Goal: Task Accomplishment & Management: Complete application form

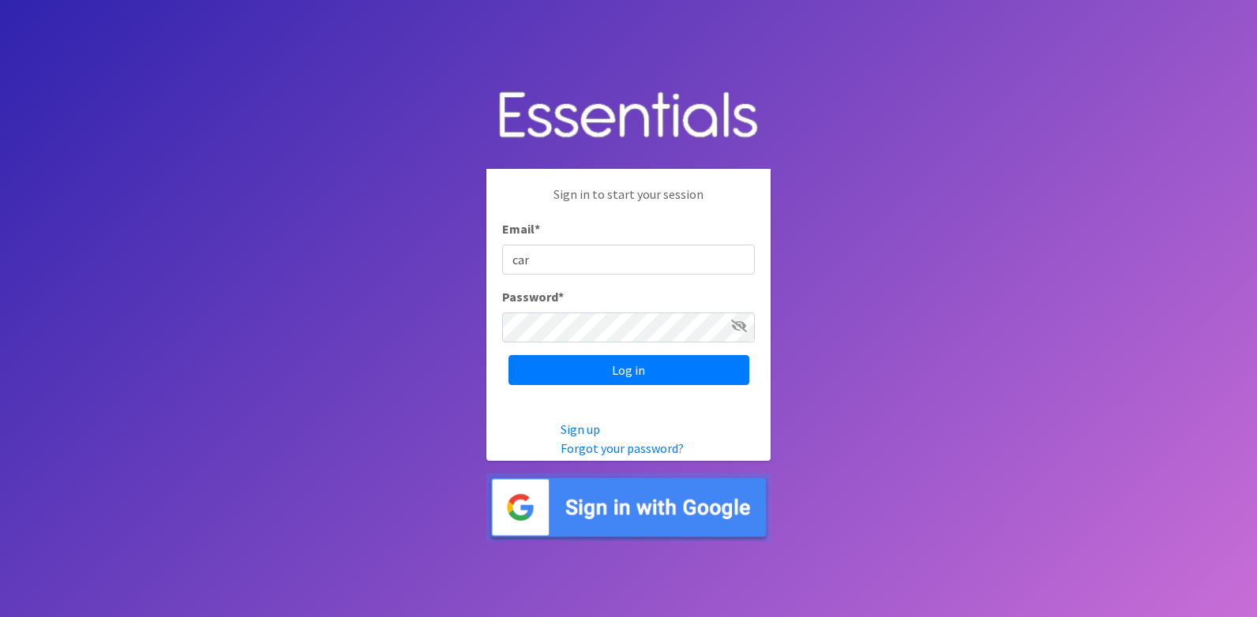
type input "[PERSON_NAME][EMAIL_ADDRESS][DOMAIN_NAME]"
click at [508, 355] on input "Log in" at bounding box center [628, 370] width 241 height 30
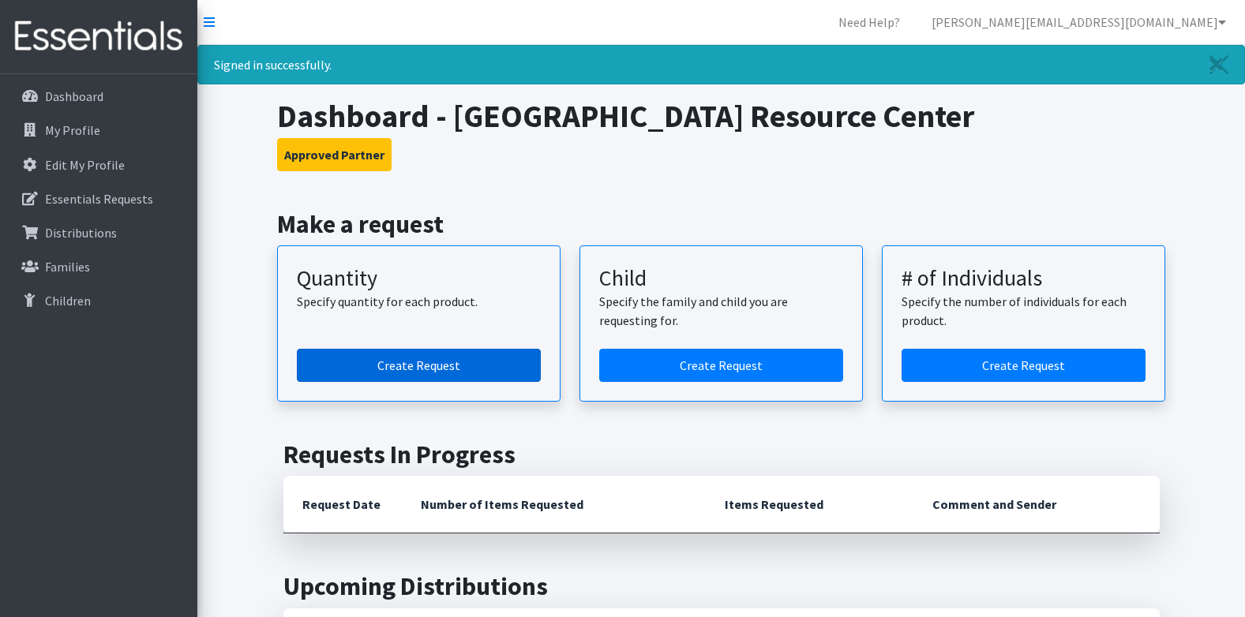
click at [382, 354] on link "Create Request" at bounding box center [419, 365] width 244 height 33
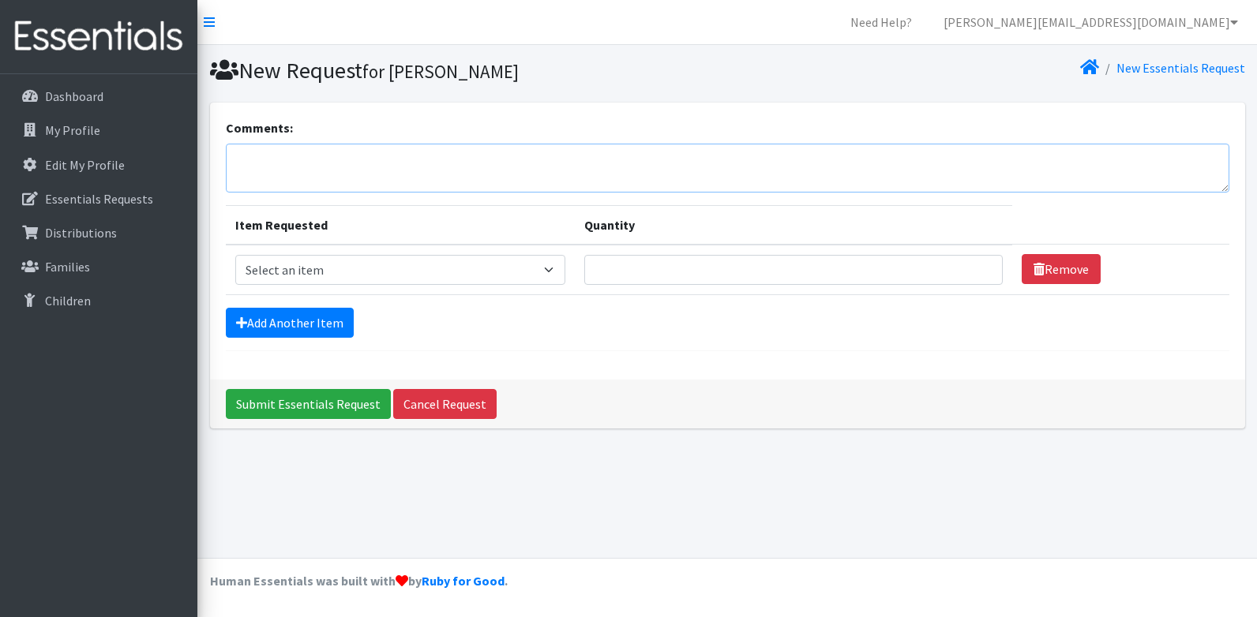
click at [499, 175] on textarea "Comments:" at bounding box center [727, 168] width 1003 height 49
type textarea "Stoddard County Family Resource Center 9-17-25"
click at [472, 276] on select "Select an item Adult Briefs (x-small) Adult Briefs Large Adult Briefs X-Large A…" at bounding box center [400, 270] width 330 height 30
click at [546, 274] on select "Select an item Adult Briefs (x-small) Adult Briefs Large Adult Briefs X-Large A…" at bounding box center [400, 270] width 330 height 30
select select "326"
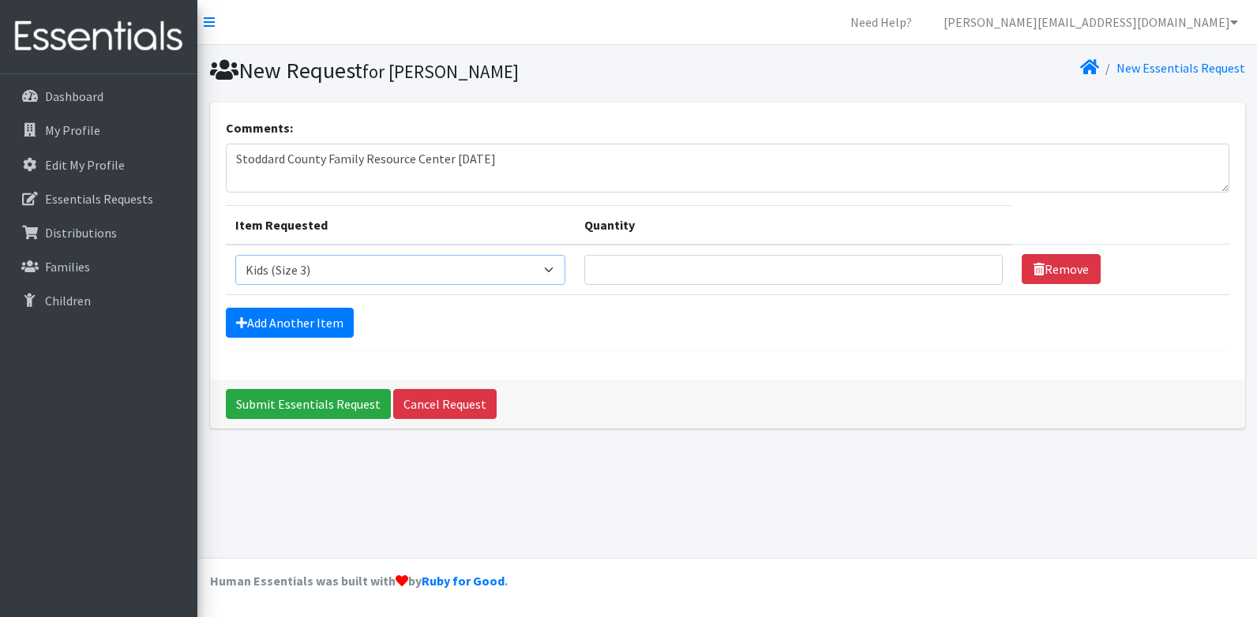
click at [235, 255] on select "Select an item Adult Briefs (x-small) Adult Briefs Large Adult Briefs X-Large A…" at bounding box center [400, 270] width 330 height 30
drag, startPoint x: 613, startPoint y: 270, endPoint x: 670, endPoint y: 324, distance: 78.8
click at [613, 270] on input "Quantity" at bounding box center [793, 270] width 419 height 30
type input "500"
click at [341, 318] on link "Add Another Item" at bounding box center [290, 323] width 128 height 30
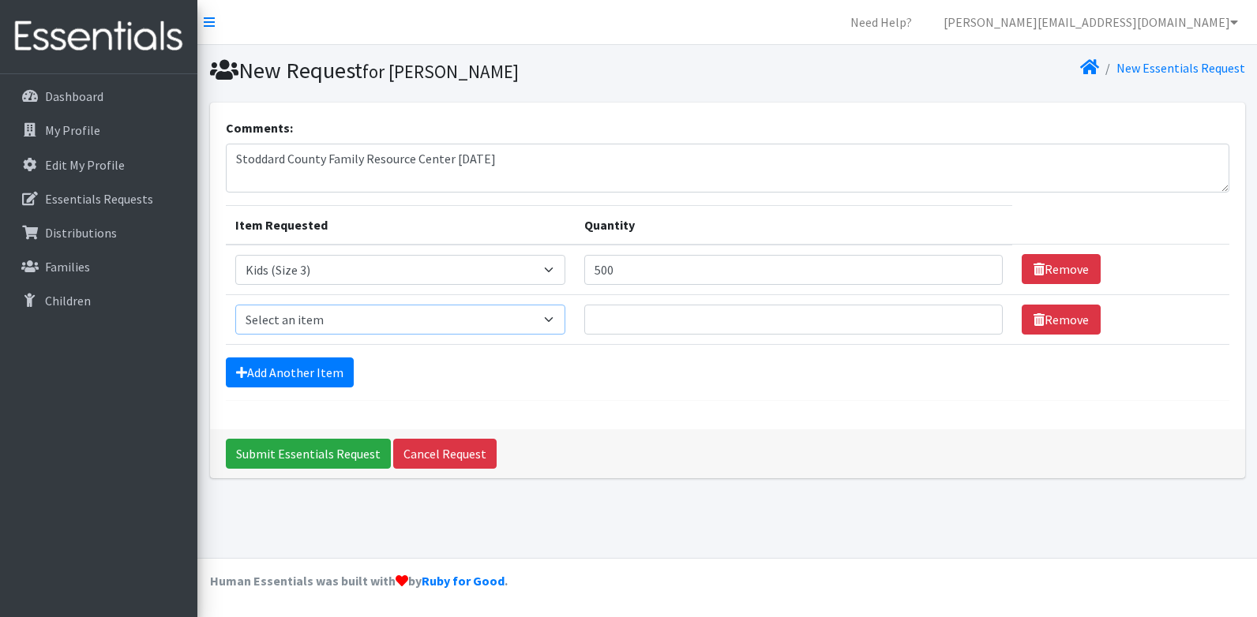
click at [341, 316] on select "Select an item Adult Briefs (x-small) Adult Briefs Large Adult Briefs X-Large A…" at bounding box center [400, 320] width 330 height 30
select select "335"
click at [235, 305] on select "Select an item Adult Briefs (x-small) Adult Briefs Large Adult Briefs X-Large A…" at bounding box center [400, 320] width 330 height 30
click at [666, 337] on td "Quantity" at bounding box center [794, 319] width 438 height 50
click at [675, 319] on input "Quantity" at bounding box center [793, 320] width 419 height 30
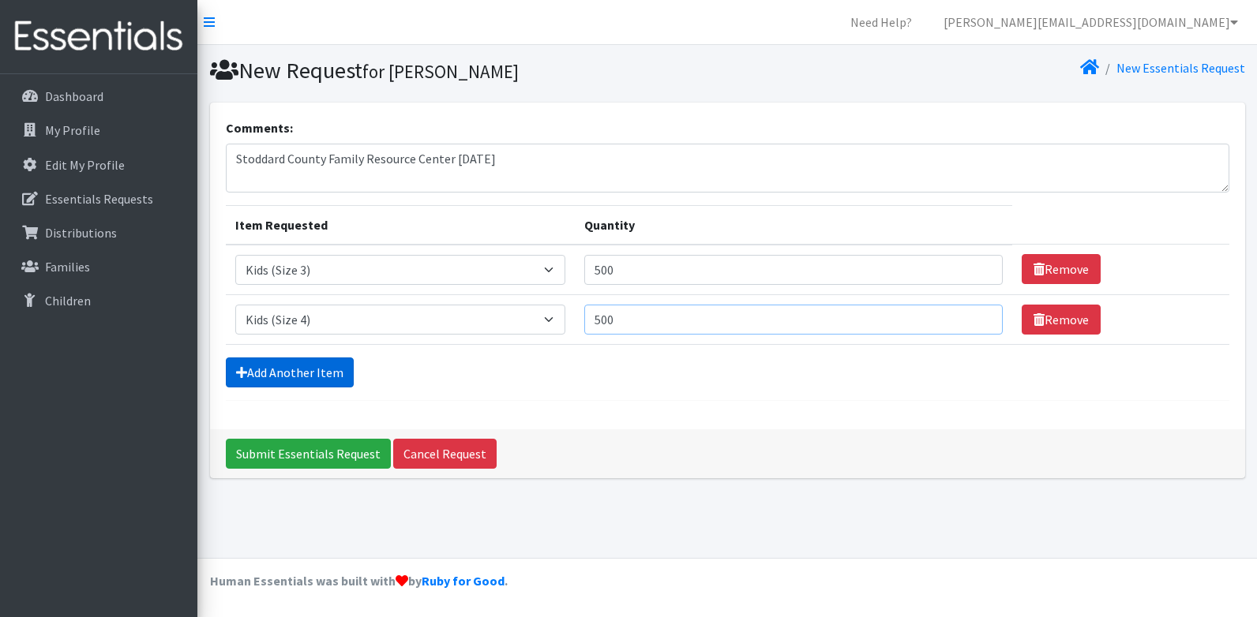
type input "500"
click at [351, 372] on link "Add Another Item" at bounding box center [290, 373] width 128 height 30
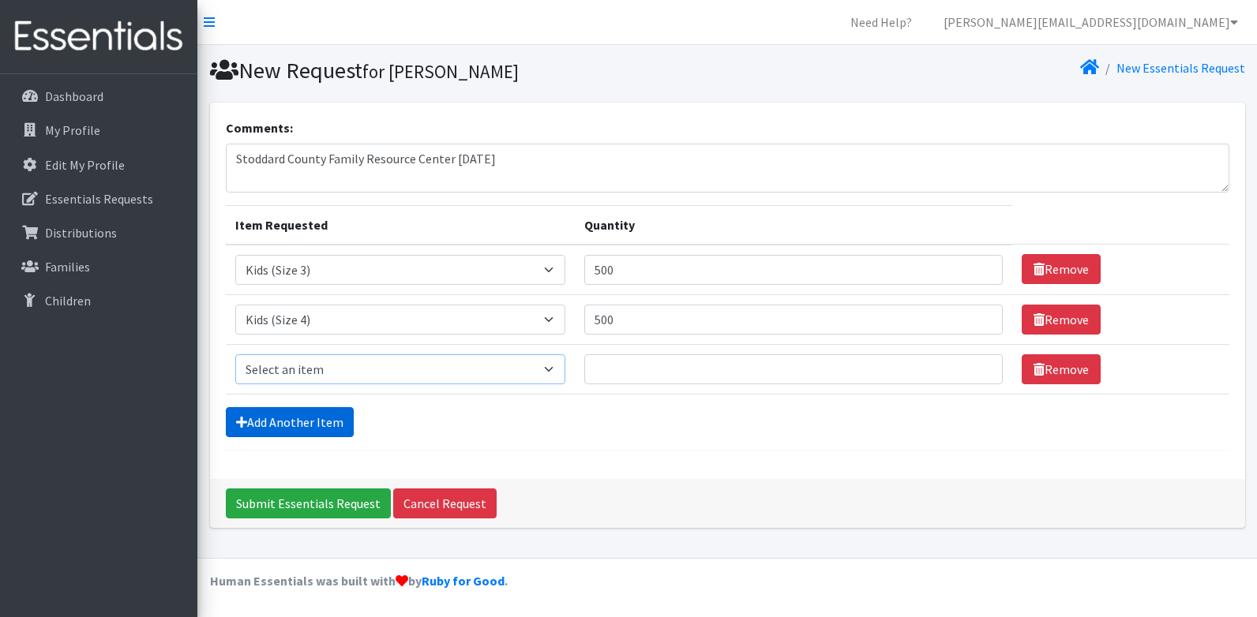
click at [351, 372] on select "Select an item Adult Briefs (x-small) Adult Briefs Large Adult Briefs X-Large A…" at bounding box center [400, 369] width 330 height 30
select select "336"
click at [235, 354] on select "Select an item Adult Briefs (x-small) Adult Briefs Large Adult Briefs X-Large A…" at bounding box center [400, 369] width 330 height 30
click at [596, 365] on input "Quantity" at bounding box center [793, 369] width 419 height 30
type input "500"
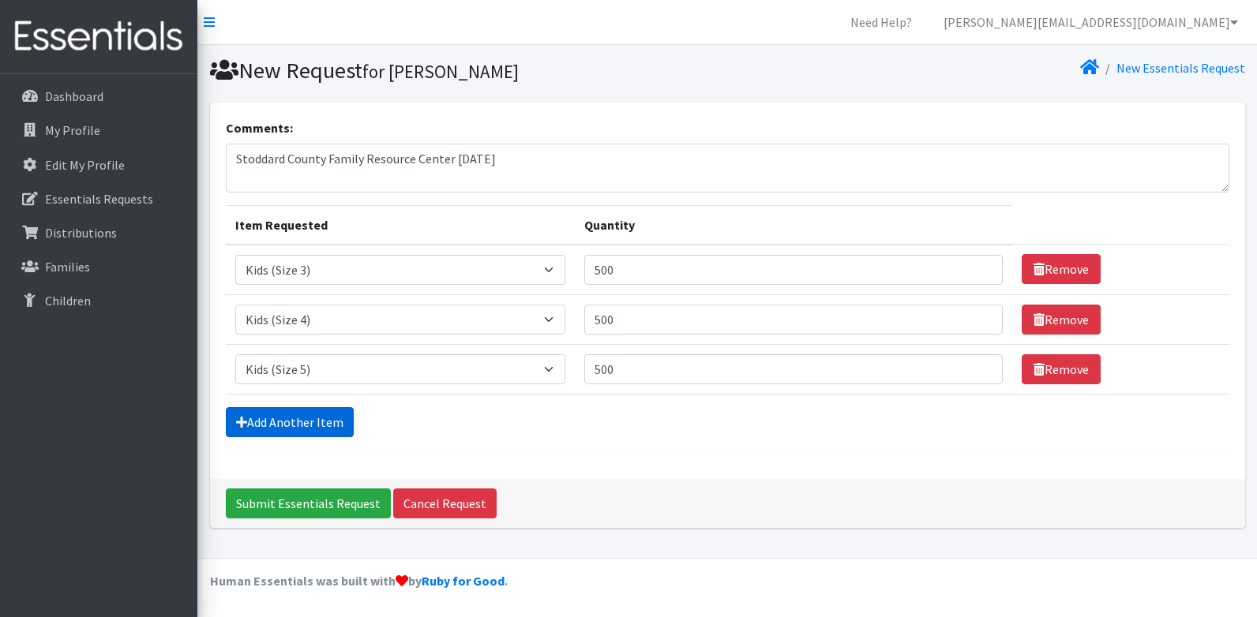
click at [268, 426] on link "Add Another Item" at bounding box center [290, 422] width 128 height 30
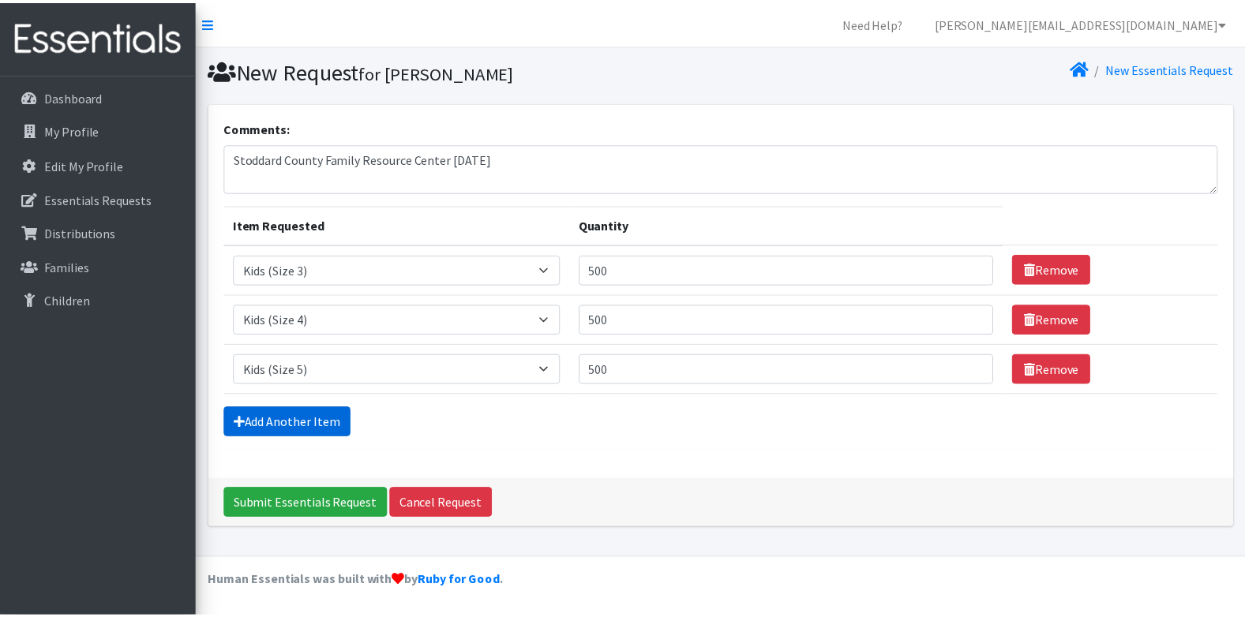
scroll to position [32, 0]
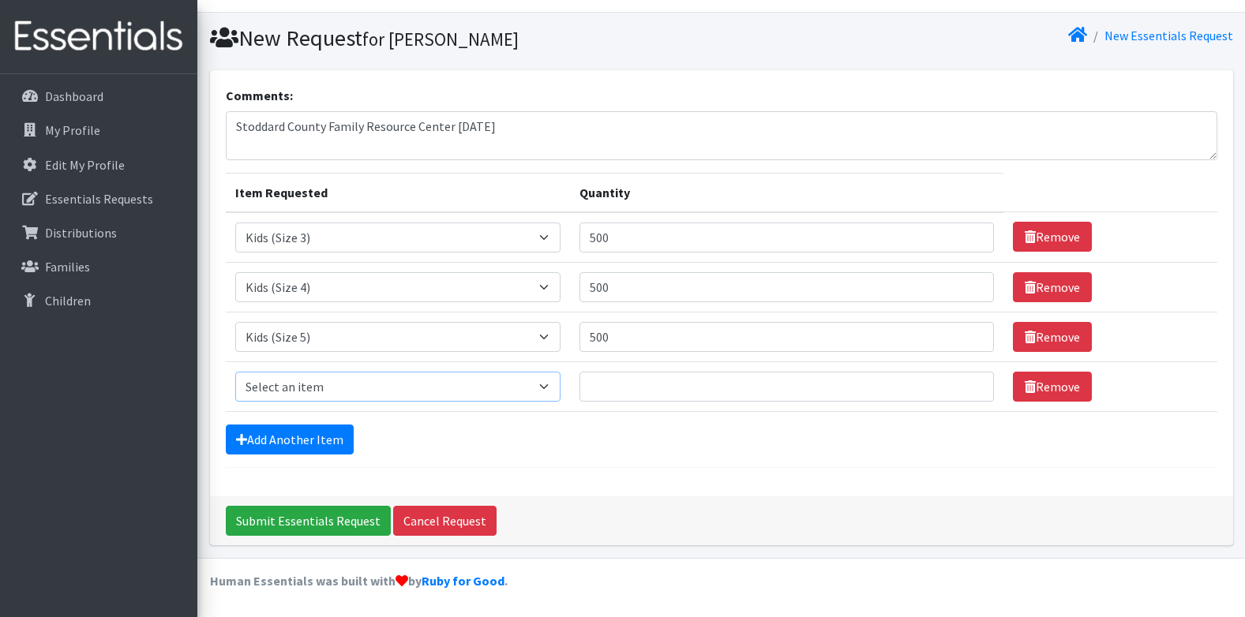
click at [304, 381] on select "Select an item Adult Briefs (x-small) Adult Briefs Large Adult Briefs X-Large A…" at bounding box center [398, 387] width 326 height 30
select select "338"
click at [235, 372] on select "Select an item Adult Briefs (x-small) Adult Briefs Large Adult Briefs X-Large A…" at bounding box center [398, 387] width 326 height 30
click at [733, 387] on input "Quantity" at bounding box center [786, 387] width 414 height 30
type input "500"
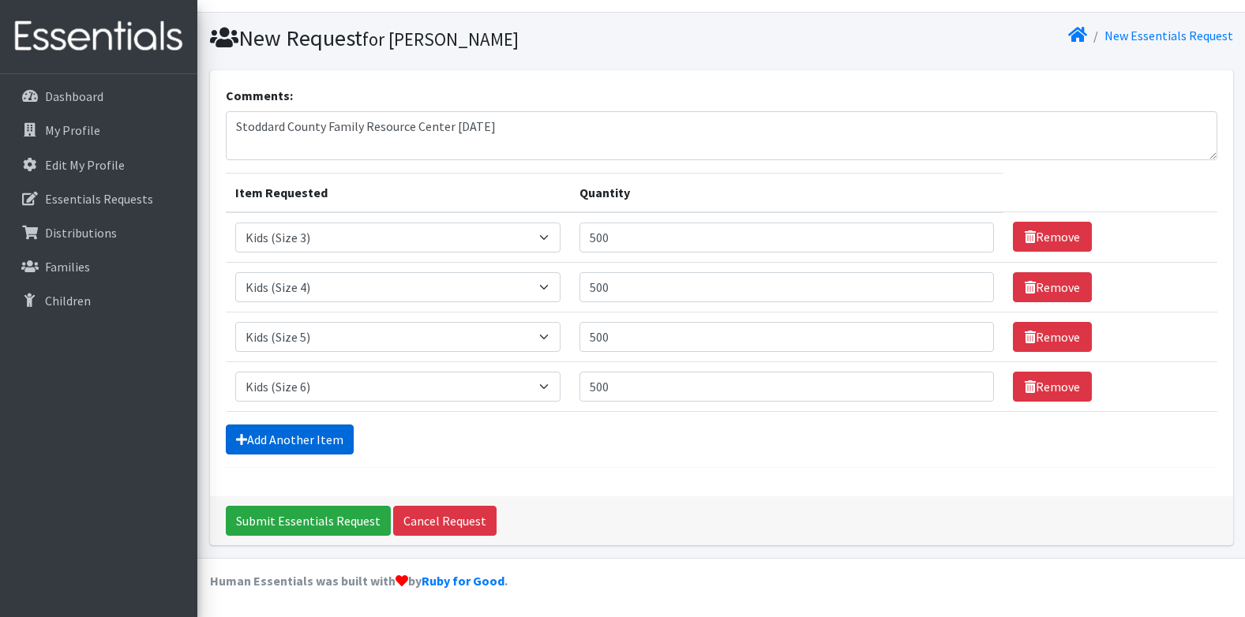
click at [312, 448] on link "Add Another Item" at bounding box center [290, 440] width 128 height 30
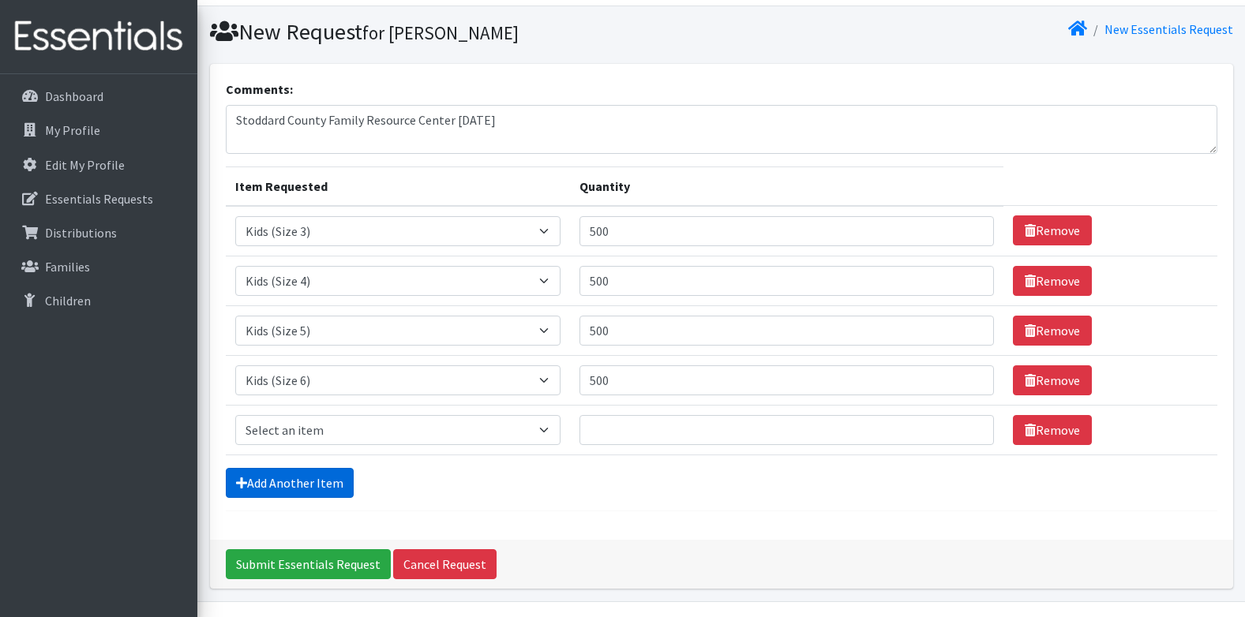
scroll to position [82, 0]
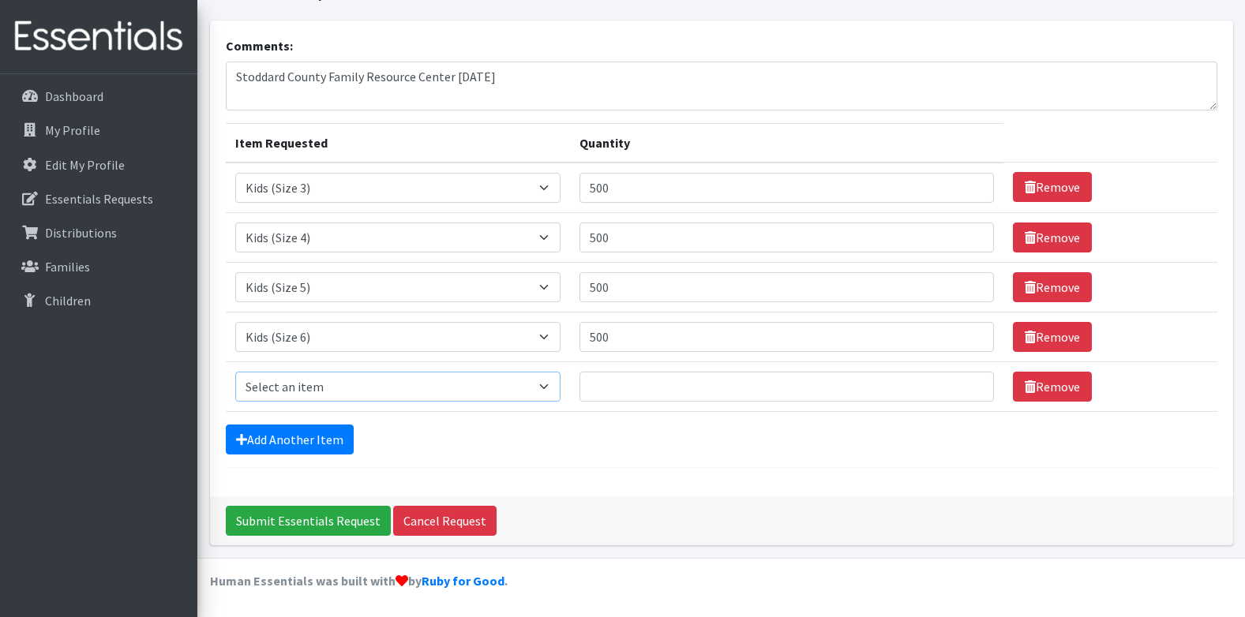
click at [448, 393] on select "Select an item Adult Briefs (x-small) Adult Briefs Large Adult Briefs X-Large A…" at bounding box center [398, 387] width 326 height 30
click at [625, 447] on div "Add Another Item" at bounding box center [722, 440] width 992 height 30
click at [534, 396] on select "Select an item Adult Briefs (x-small) Adult Briefs Large Adult Briefs X-Large A…" at bounding box center [398, 387] width 326 height 30
click at [671, 491] on div "Comments: Stoddard County Family Resource Center 9-17-25 Item Requested Quantit…" at bounding box center [721, 259] width 1023 height 476
click at [1060, 390] on link "Remove" at bounding box center [1052, 387] width 79 height 30
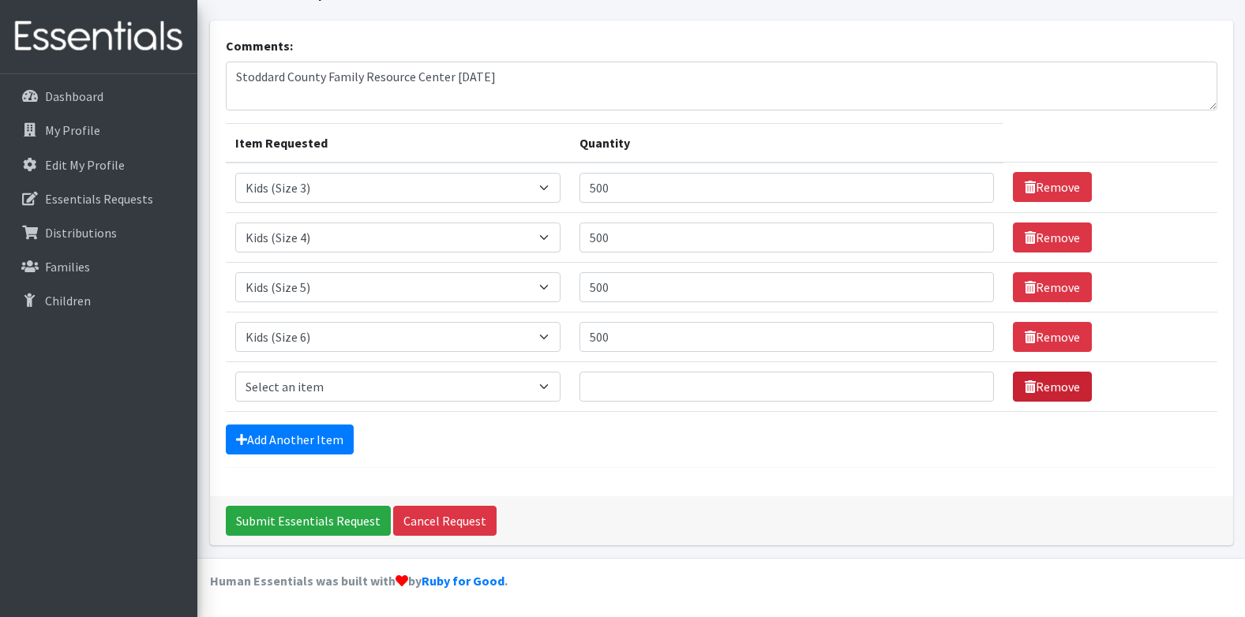
scroll to position [32, 0]
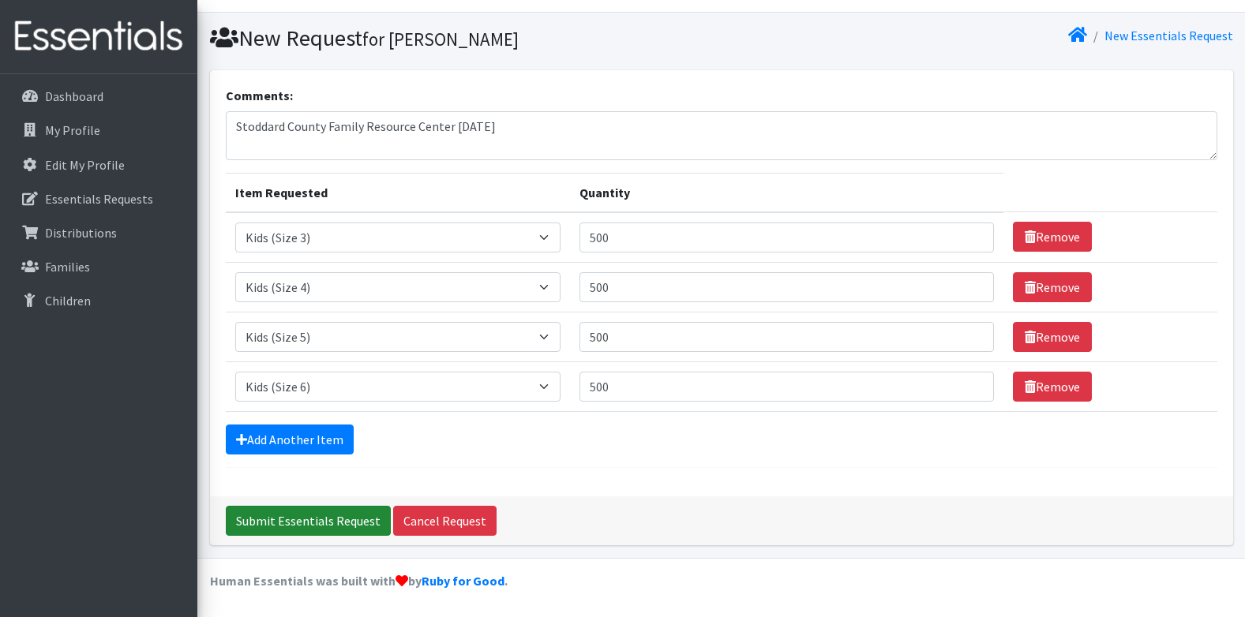
click at [359, 526] on input "Submit Essentials Request" at bounding box center [308, 521] width 165 height 30
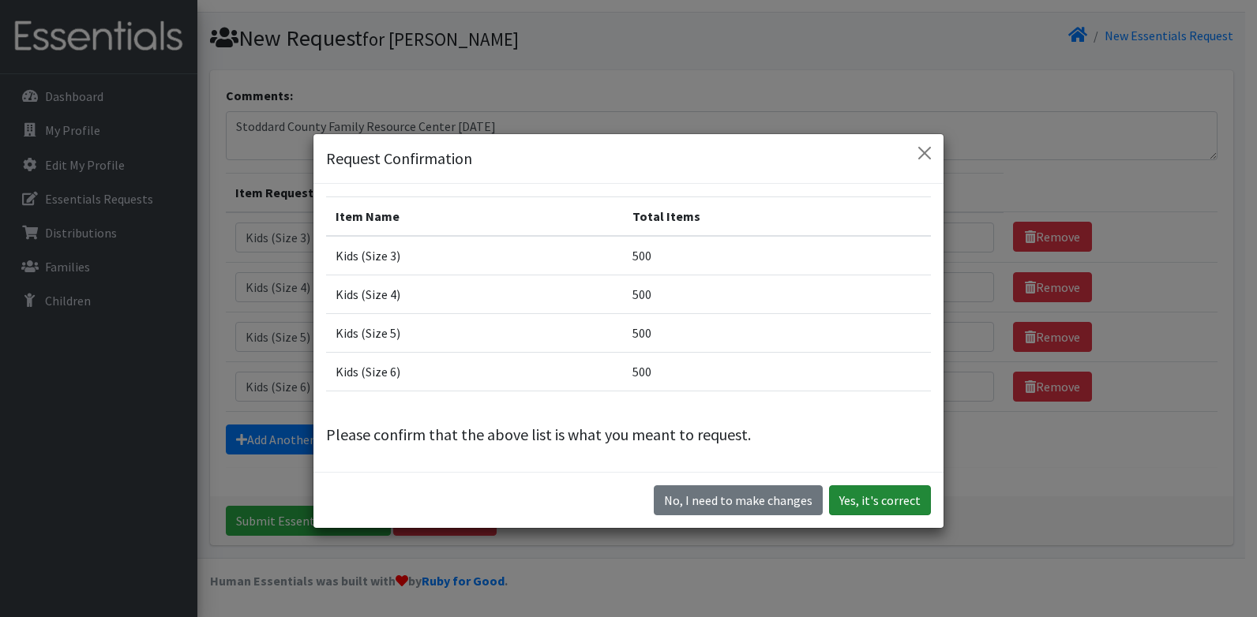
click at [905, 512] on button "Yes, it's correct" at bounding box center [880, 501] width 102 height 30
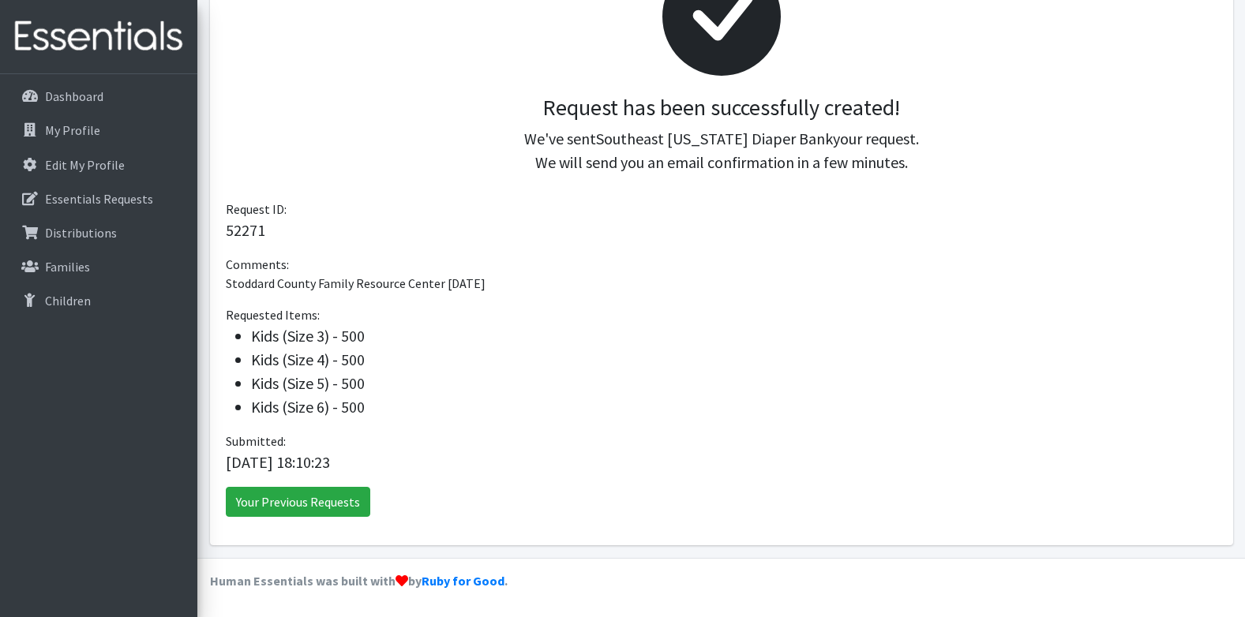
scroll to position [44, 0]
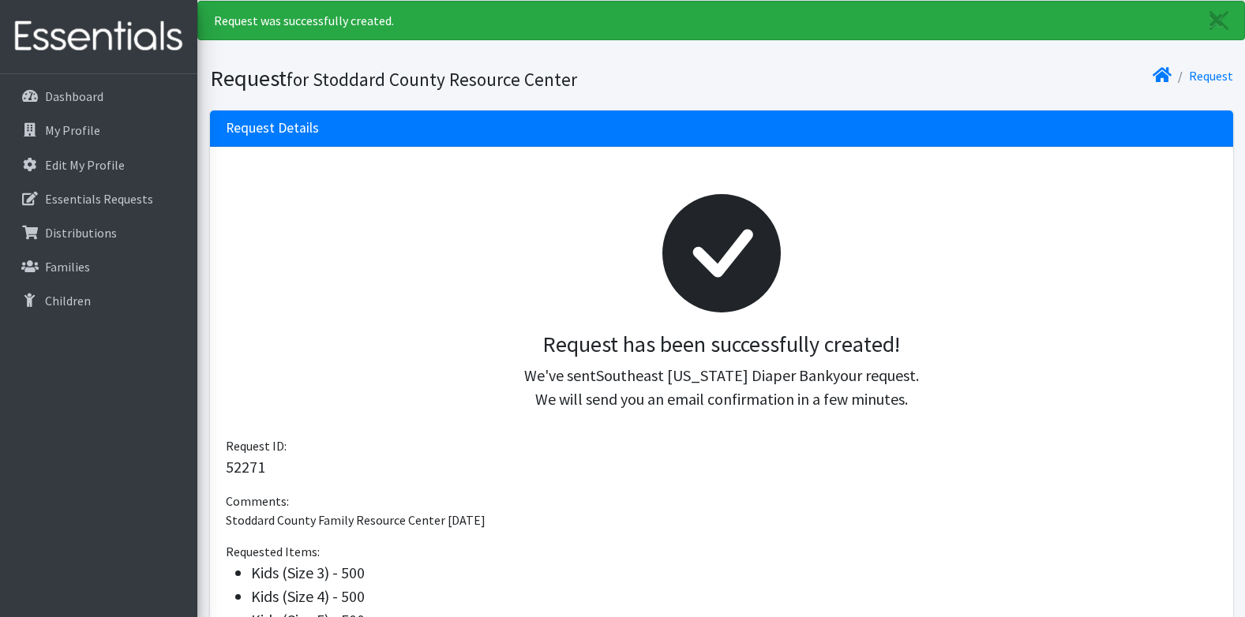
click at [797, 84] on div "Request" at bounding box center [981, 79] width 518 height 28
